Goal: Task Accomplishment & Management: Use online tool/utility

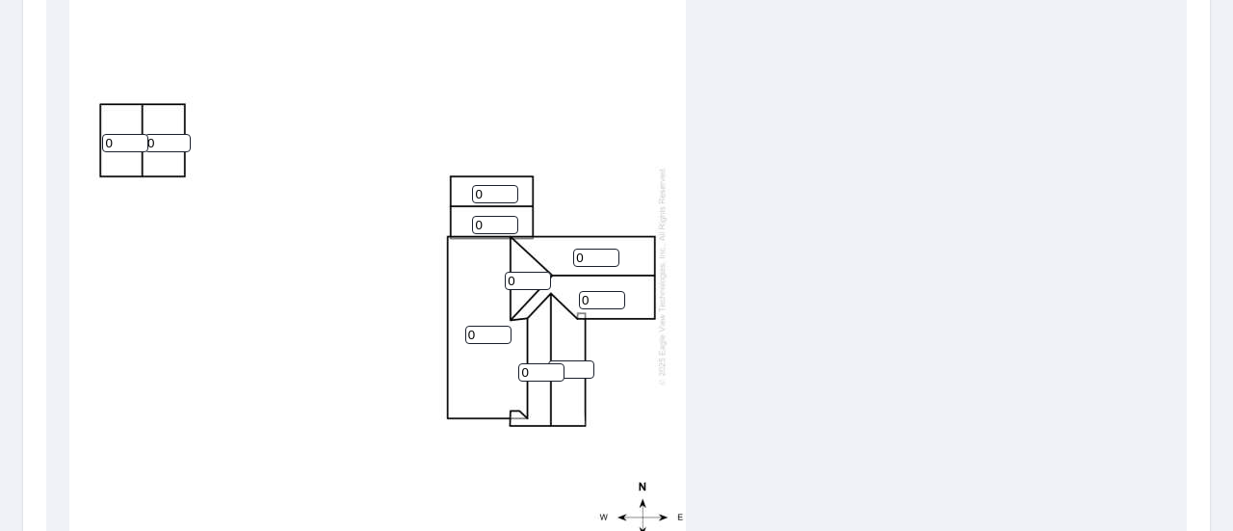
scroll to position [674, 0]
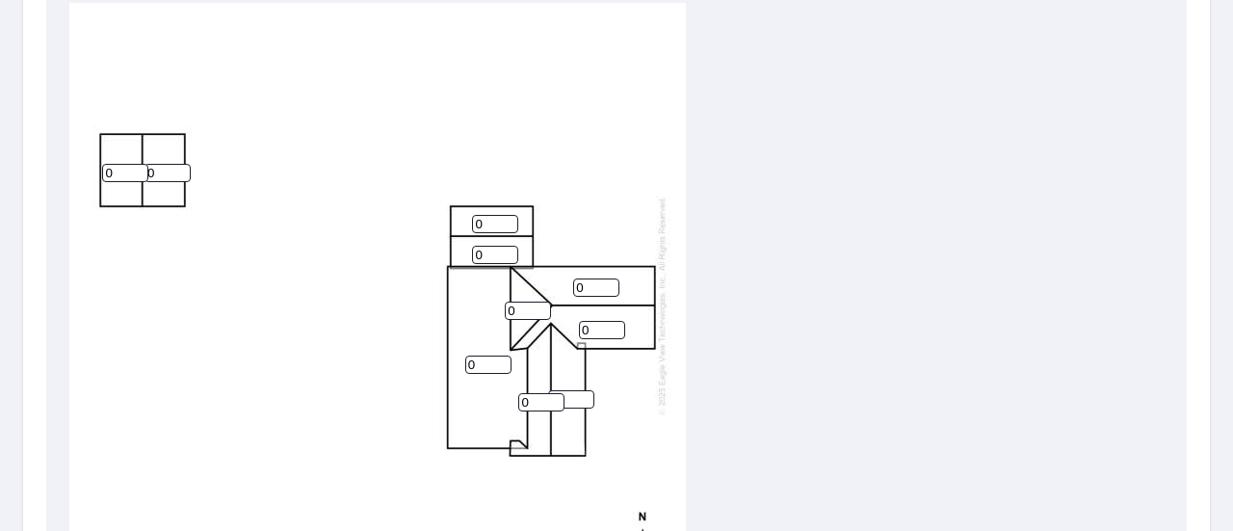
drag, startPoint x: 588, startPoint y: 287, endPoint x: 560, endPoint y: 289, distance: 29.0
click at [560, 289] on div "0 0 0 0 0 0 0 0 0 0" at bounding box center [377, 305] width 616 height 605
type input "8"
drag, startPoint x: 595, startPoint y: 326, endPoint x: 553, endPoint y: 340, distance: 44.5
click at [559, 338] on div "0 8 0 0 0 0 0 0 0 0" at bounding box center [377, 305] width 616 height 605
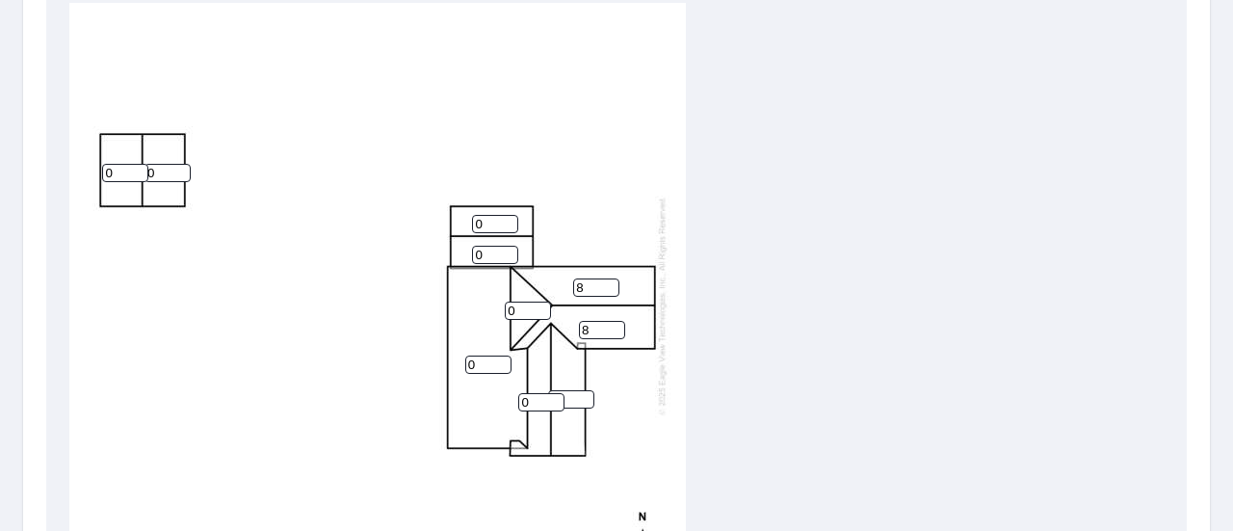
type input "8"
drag, startPoint x: 522, startPoint y: 309, endPoint x: 497, endPoint y: 337, distance: 37.5
click at [457, 320] on div "0 8 8 0 0 0 0 0 0 0" at bounding box center [377, 305] width 616 height 605
type input "7"
drag, startPoint x: 532, startPoint y: 404, endPoint x: 494, endPoint y: 404, distance: 37.6
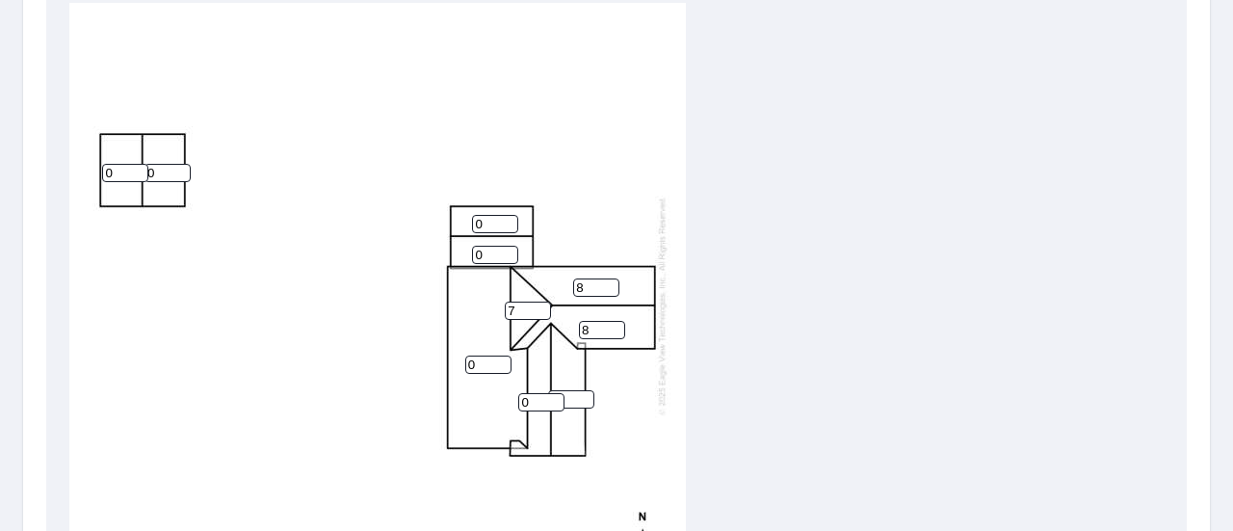
click at [494, 404] on div "0 8 8 0 0 0 0 0 0 7" at bounding box center [377, 305] width 616 height 605
type input "7"
click at [574, 394] on input "0" at bounding box center [571, 399] width 46 height 18
type input "7"
click at [433, 369] on div "0 8 8 7 0 7 0 0 0 7" at bounding box center [377, 305] width 616 height 605
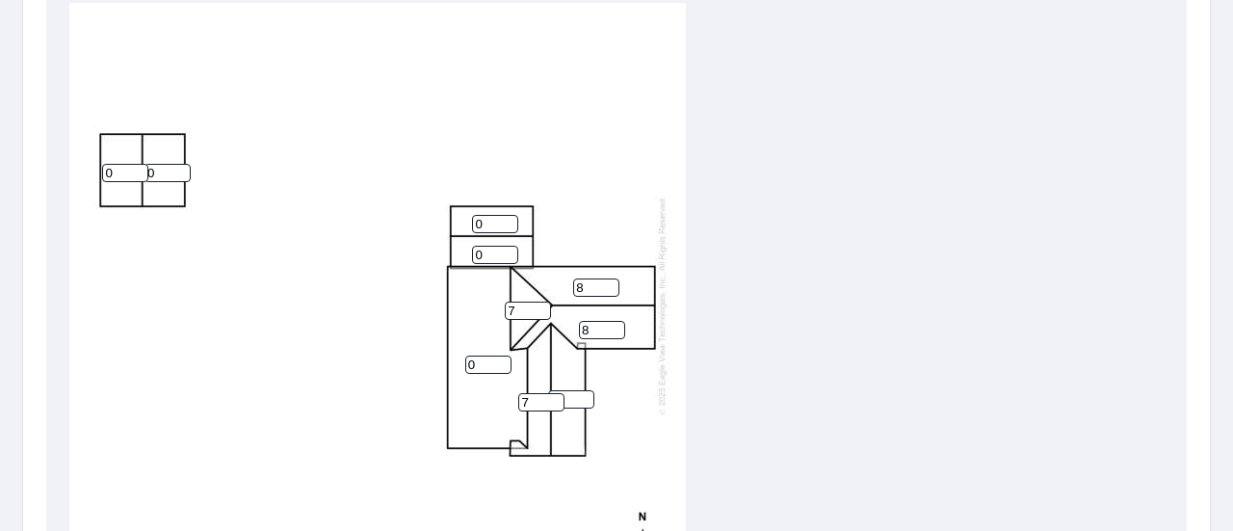
drag, startPoint x: 483, startPoint y: 361, endPoint x: 445, endPoint y: 369, distance: 38.3
click at [428, 365] on div "0 8 8 7 0 7 0 0 0 7" at bounding box center [377, 305] width 616 height 605
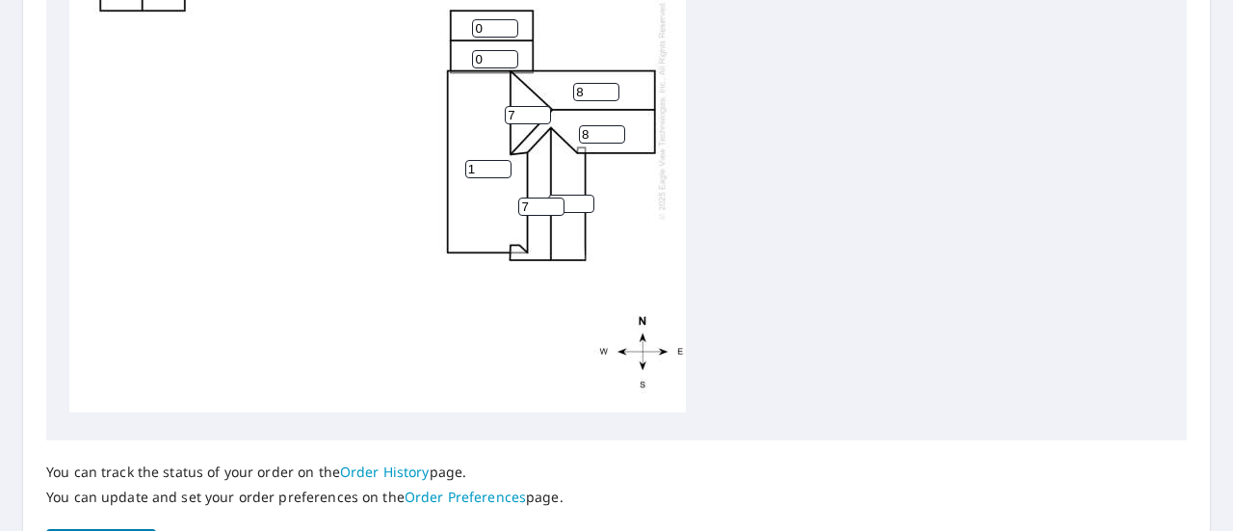
scroll to position [992, 0]
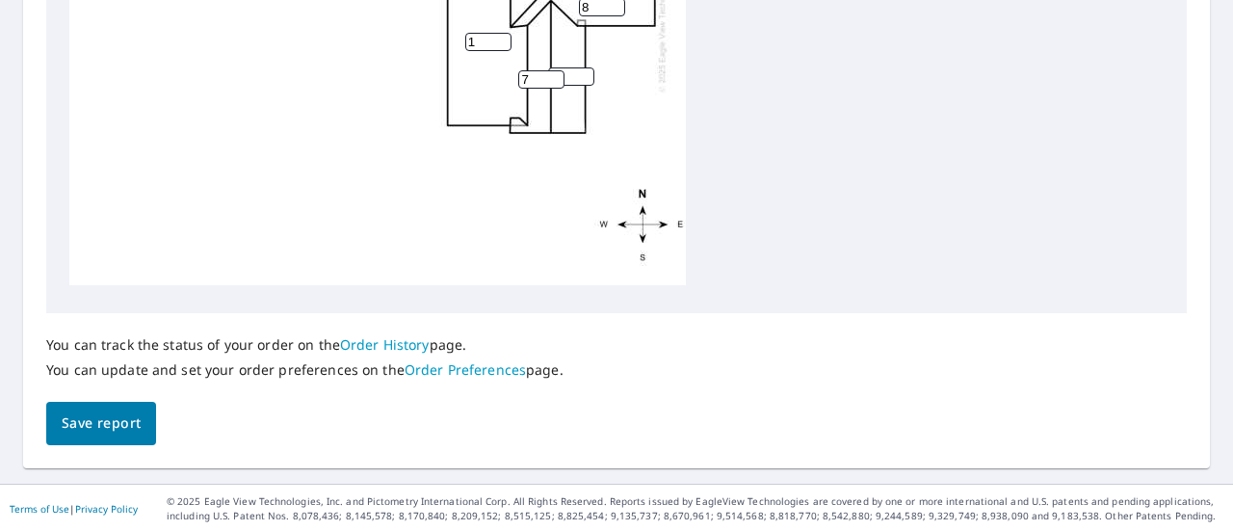
type input "1"
click at [121, 421] on span "Save report" at bounding box center [101, 423] width 79 height 24
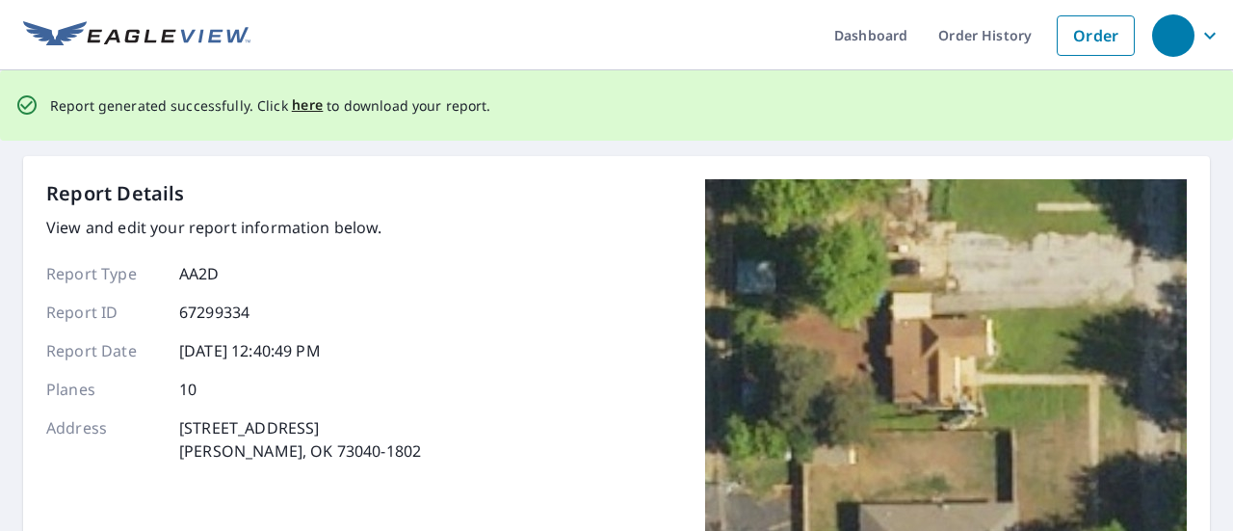
scroll to position [0, 0]
click at [293, 105] on span "here" at bounding box center [308, 105] width 32 height 24
click at [305, 104] on span "here" at bounding box center [308, 105] width 32 height 24
